Goal: Task Accomplishment & Management: Manage account settings

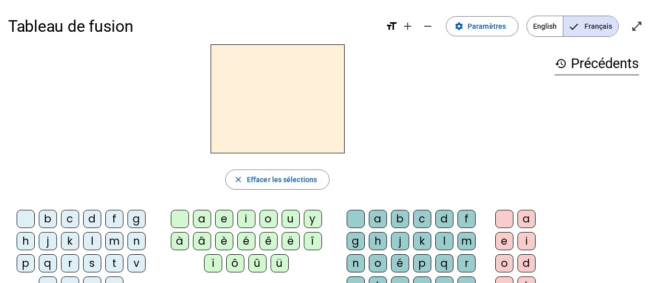
click at [546, 30] on span "English" at bounding box center [545, 26] width 36 height 20
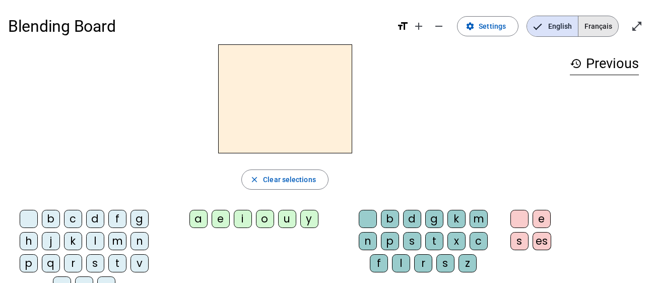
click at [593, 28] on span "Français" at bounding box center [598, 26] width 40 height 20
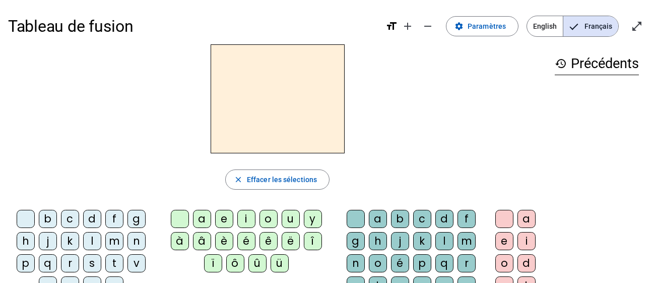
click at [91, 216] on div "d" at bounding box center [92, 219] width 18 height 18
click at [202, 219] on div "a" at bounding box center [202, 219] width 18 height 18
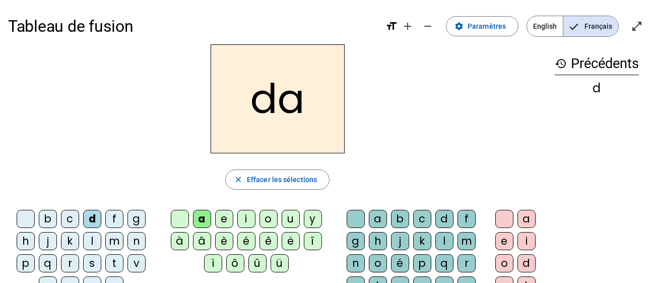
click at [400, 214] on div "b" at bounding box center [400, 219] width 18 height 18
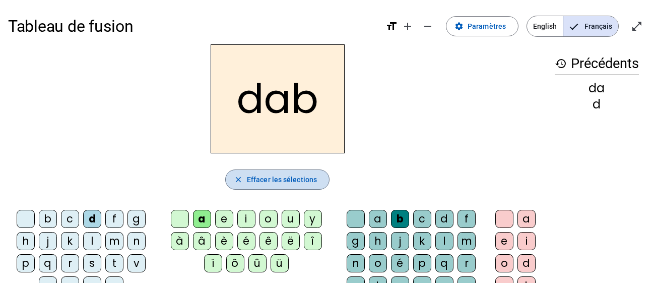
click at [275, 181] on span "Effacer les sélections" at bounding box center [282, 179] width 70 height 12
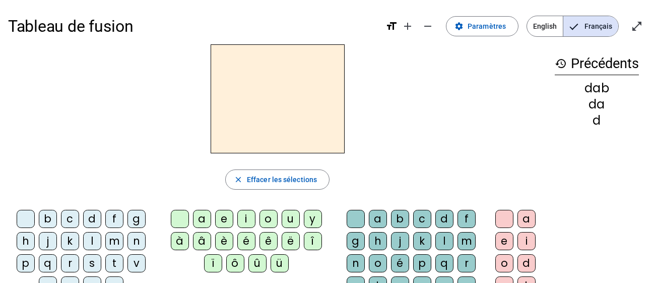
click at [110, 213] on div "f" at bounding box center [114, 219] width 18 height 18
click at [201, 213] on div "a" at bounding box center [202, 219] width 18 height 18
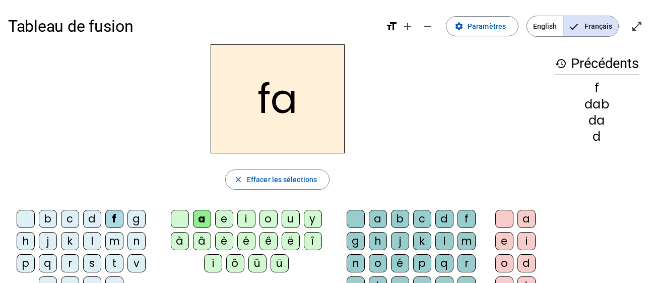
click at [423, 243] on div "k" at bounding box center [422, 241] width 18 height 18
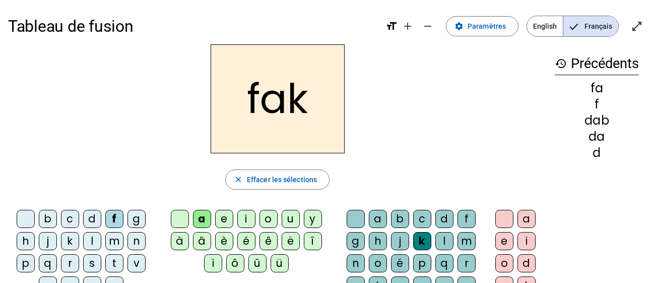
click at [527, 220] on div "a" at bounding box center [526, 219] width 18 height 18
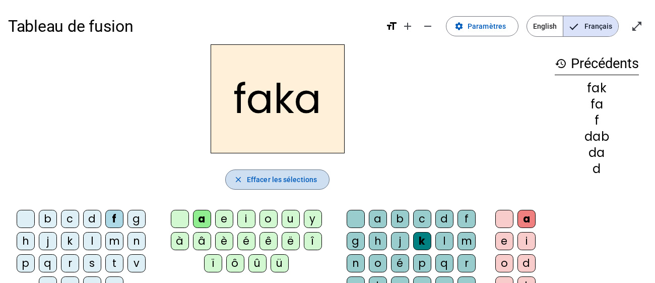
click at [276, 184] on span "Effacer les sélections" at bounding box center [282, 179] width 70 height 12
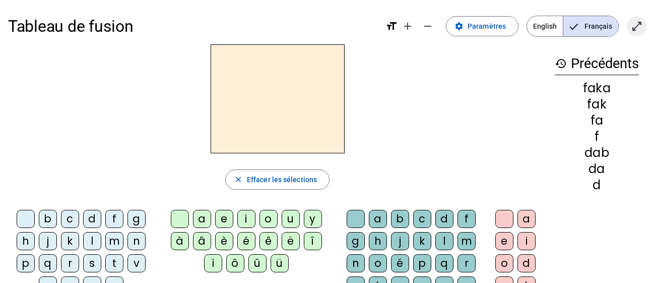
click at [638, 25] on mat-icon "open_in_full" at bounding box center [637, 26] width 12 height 12
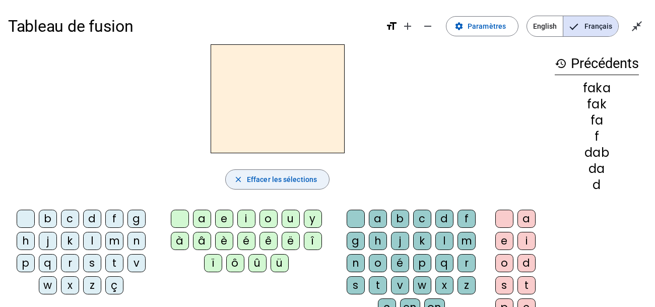
click at [278, 175] on span "Effacer les sélections" at bounding box center [282, 179] width 70 height 12
click at [560, 62] on mat-icon "history" at bounding box center [561, 63] width 12 height 12
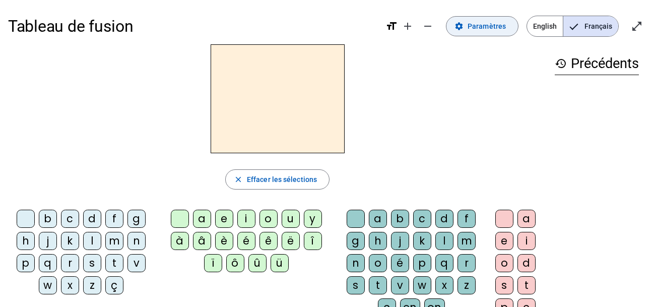
click at [492, 29] on span "Paramètres" at bounding box center [487, 26] width 38 height 12
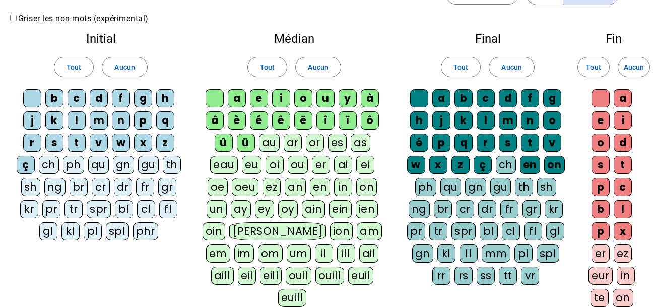
scroll to position [31, 0]
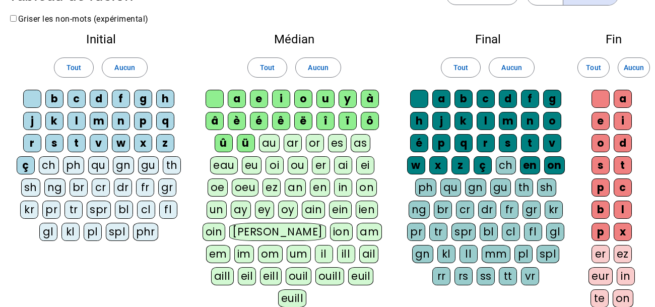
click at [50, 167] on div "ch" at bounding box center [49, 165] width 20 height 18
click at [247, 139] on div "ü" at bounding box center [246, 143] width 18 height 18
click at [223, 144] on div "û" at bounding box center [224, 143] width 18 height 18
click at [215, 123] on div "â" at bounding box center [215, 121] width 18 height 18
click at [243, 120] on div "è" at bounding box center [237, 121] width 18 height 18
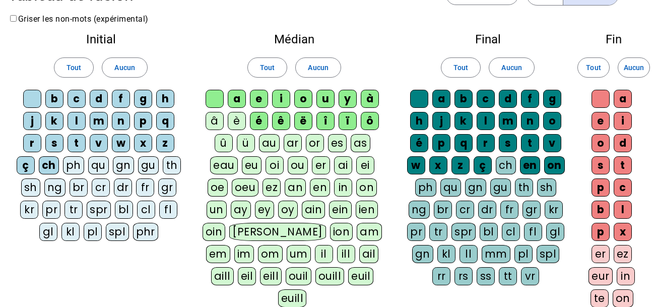
click at [264, 120] on div "é" at bounding box center [259, 121] width 18 height 18
click at [279, 118] on div "ê" at bounding box center [281, 121] width 18 height 18
click at [304, 120] on div "ë" at bounding box center [303, 121] width 18 height 18
click at [325, 120] on div "î" at bounding box center [325, 121] width 18 height 18
click at [350, 119] on div "ï" at bounding box center [348, 121] width 18 height 18
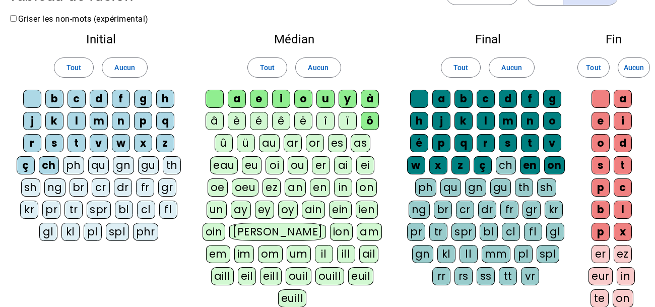
click at [370, 118] on div "ô" at bounding box center [370, 121] width 18 height 18
click at [372, 102] on div "à" at bounding box center [370, 99] width 18 height 18
click at [349, 103] on div "y" at bounding box center [348, 99] width 18 height 18
click at [328, 103] on div "u" at bounding box center [325, 99] width 18 height 18
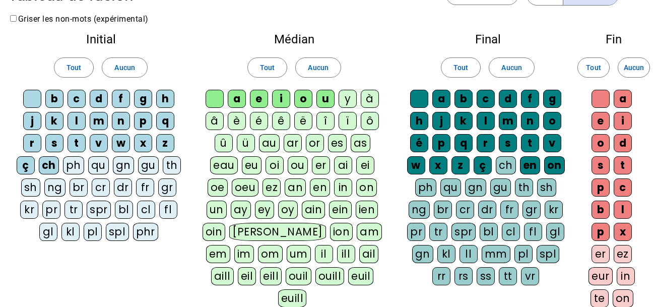
click at [328, 103] on div "u" at bounding box center [325, 99] width 18 height 18
click at [300, 100] on div "o" at bounding box center [303, 99] width 18 height 18
click at [290, 101] on div "i" at bounding box center [281, 99] width 18 height 18
click at [262, 102] on div "e" at bounding box center [259, 99] width 18 height 18
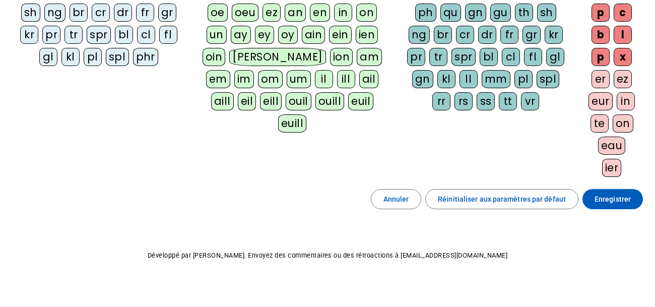
scroll to position [213, 0]
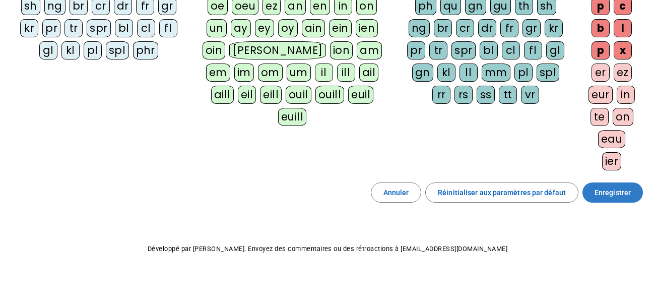
click at [605, 200] on span at bounding box center [612, 192] width 60 height 24
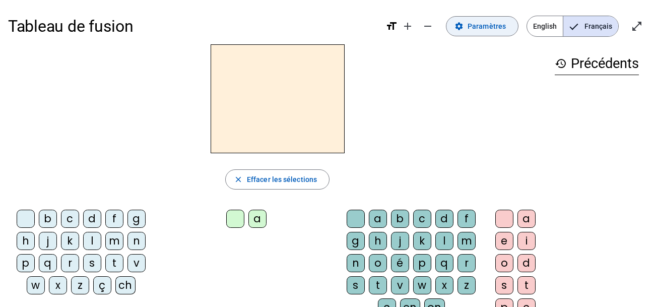
click at [514, 20] on span at bounding box center [482, 26] width 72 height 24
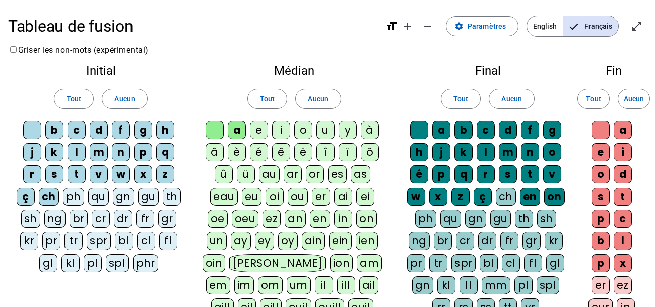
click at [485, 200] on div "ç" at bounding box center [483, 196] width 18 height 18
click at [530, 197] on div "en" at bounding box center [530, 196] width 20 height 18
click at [557, 198] on div "on" at bounding box center [554, 196] width 21 height 18
click at [415, 176] on div "é" at bounding box center [419, 174] width 18 height 18
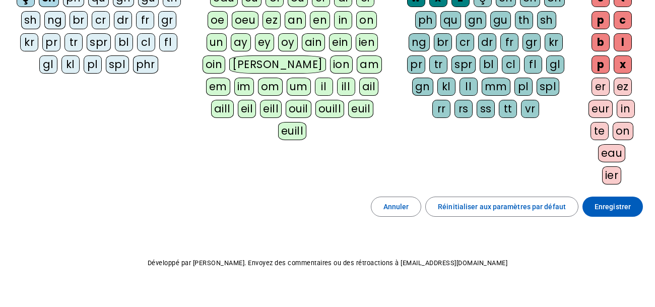
scroll to position [200, 0]
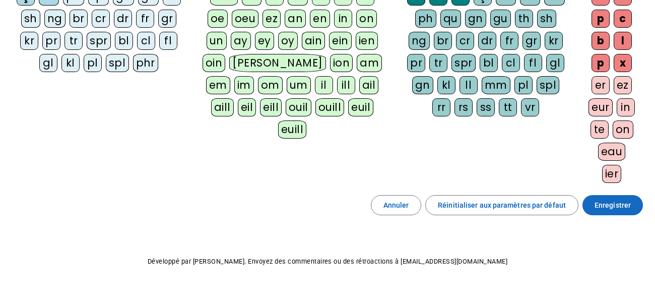
click at [611, 199] on span "Enregistrer" at bounding box center [613, 205] width 36 height 12
